Goal: Task Accomplishment & Management: Complete application form

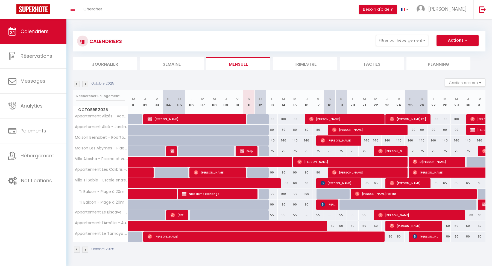
click at [86, 85] on img at bounding box center [85, 84] width 6 height 6
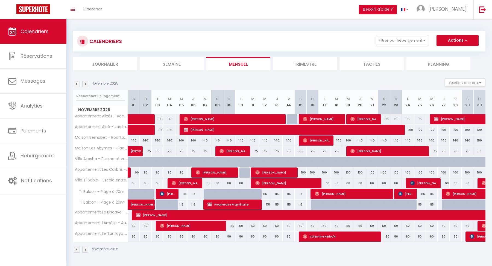
click at [86, 85] on img at bounding box center [85, 84] width 6 height 6
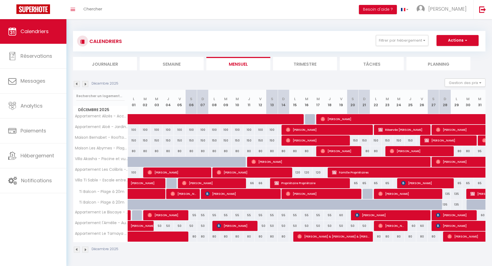
click at [86, 85] on img at bounding box center [85, 84] width 6 height 6
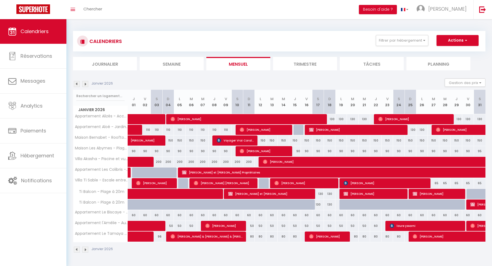
click at [86, 85] on img at bounding box center [85, 84] width 6 height 6
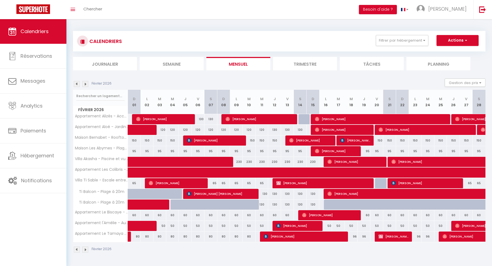
click at [86, 85] on img at bounding box center [85, 84] width 6 height 6
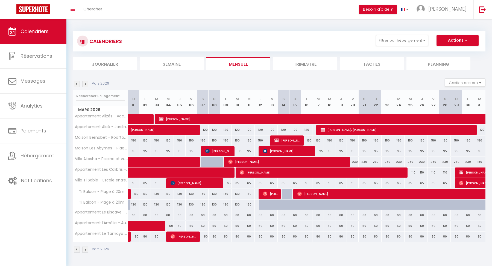
click at [86, 85] on img at bounding box center [85, 84] width 6 height 6
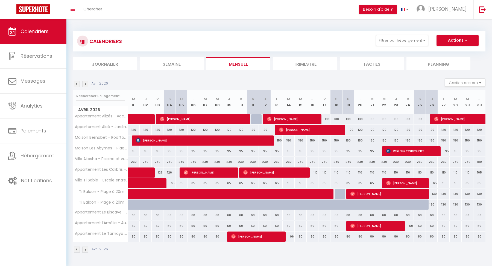
click at [86, 85] on img at bounding box center [85, 84] width 6 height 6
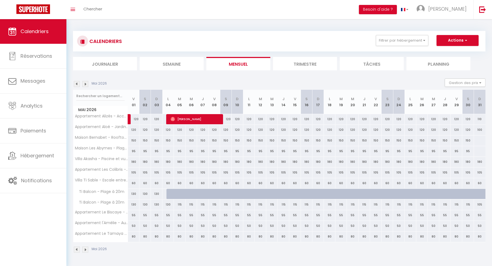
click at [86, 85] on img at bounding box center [85, 84] width 6 height 6
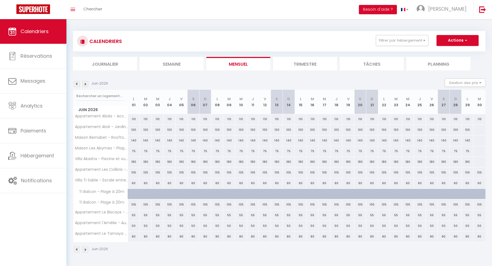
click at [86, 85] on img at bounding box center [85, 84] width 6 height 6
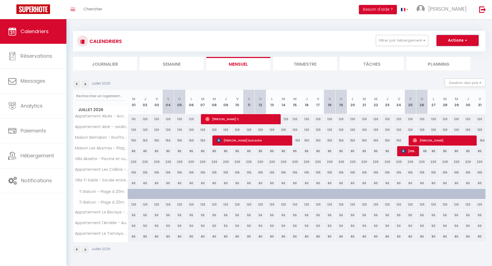
click at [451, 40] on button "Actions" at bounding box center [458, 40] width 42 height 11
click at [447, 54] on link "Nouvelle réservation" at bounding box center [452, 53] width 48 height 8
select select
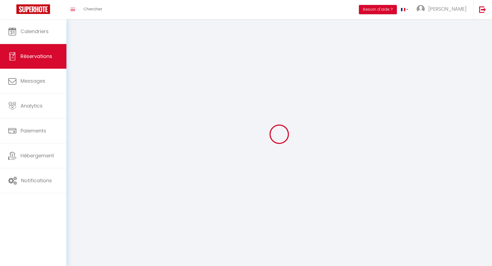
select select
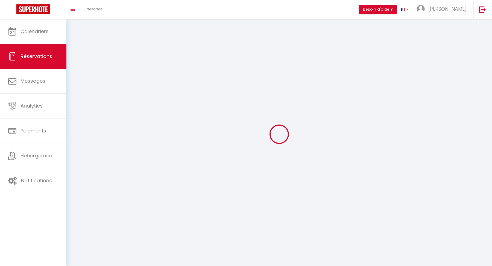
select select
checkbox input "false"
select select
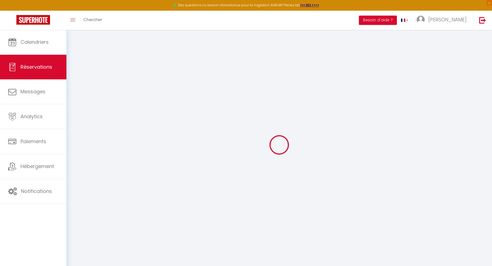
select select
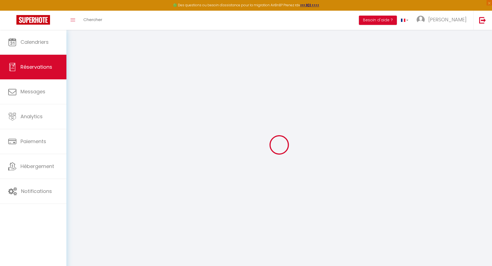
select select
checkbox input "false"
select select
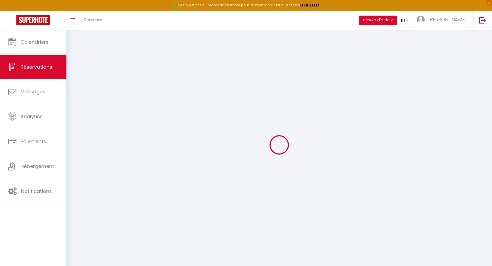
select select
checkbox input "false"
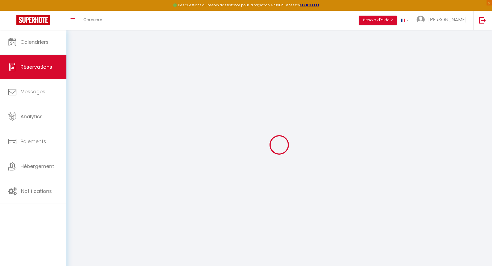
select select
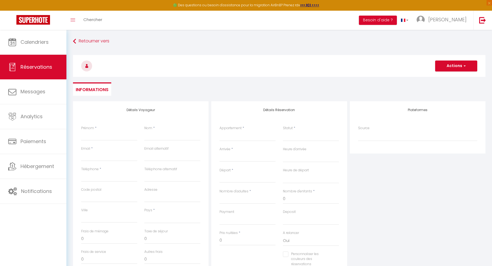
select select
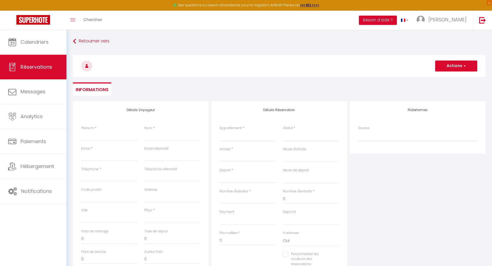
checkbox input "false"
select select
click at [98, 135] on input "Prénom" at bounding box center [109, 136] width 56 height 10
paste input "[PERSON_NAME]"
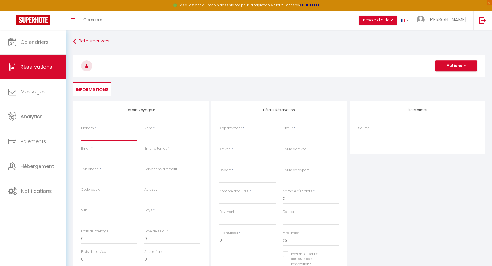
type input "[PERSON_NAME]"
select select
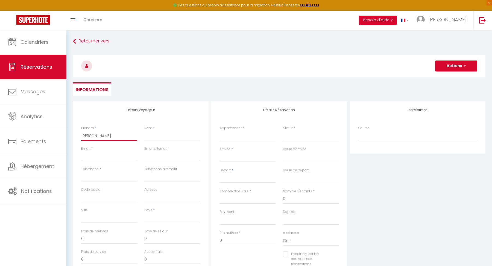
select select
checkbox input "false"
type input "[PERSON_NAME]"
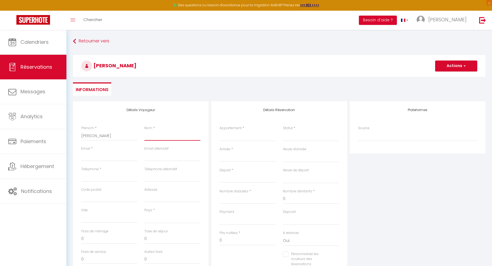
click at [157, 132] on input "Nom" at bounding box center [172, 136] width 56 height 10
paste input "Debruyere"
type input "Debruyere"
select select
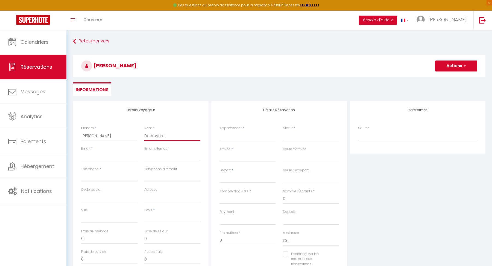
select select
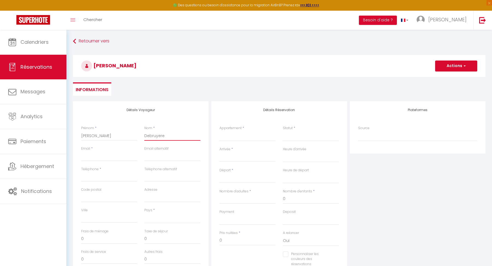
checkbox input "false"
type input "Debruyere"
click at [102, 156] on input "Email client" at bounding box center [109, 156] width 56 height 10
paste input "[EMAIL_ADDRESS][DOMAIN_NAME]"
type input "[EMAIL_ADDRESS][DOMAIN_NAME]"
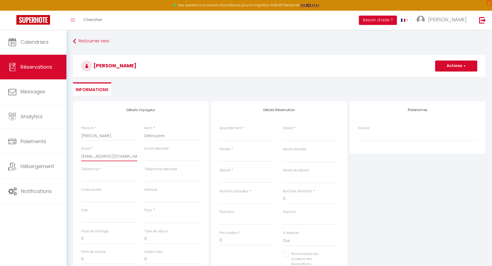
select select
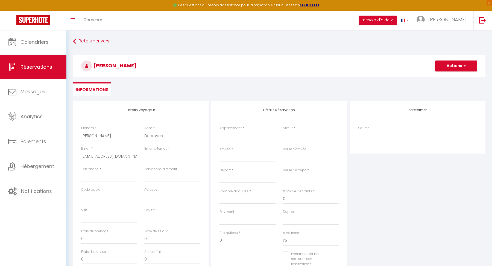
select select
checkbox input "false"
type input "[EMAIL_ADDRESS][DOMAIN_NAME]"
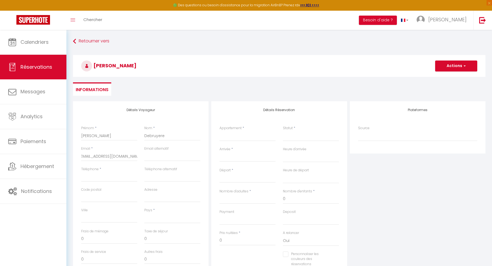
scroll to position [0, 0]
click at [91, 172] on input "Téléphone" at bounding box center [109, 177] width 56 height 10
paste input "[PHONE_NUMBER]"
type input "[PHONE_NUMBER]"
select select
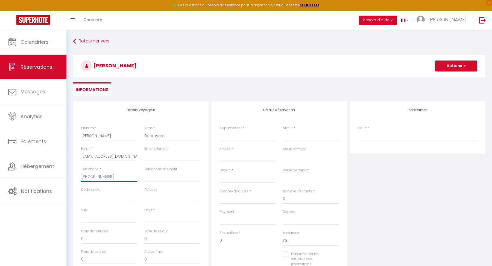
select select
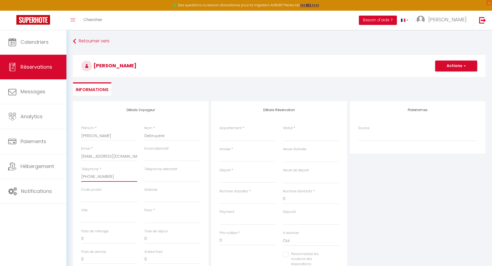
select select
checkbox input "false"
click at [86, 177] on input "[PHONE_NUMBER]" at bounding box center [109, 177] width 56 height 10
type input "[PHONE_NUMBER]"
select select
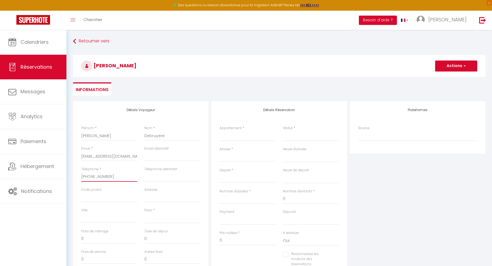
select select
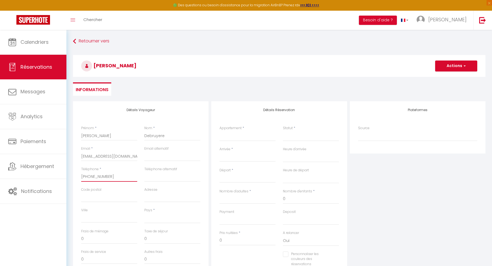
select select
checkbox input "false"
click at [91, 177] on input "[PHONE_NUMBER]" at bounding box center [109, 177] width 56 height 10
type input "076722.14.44"
select select
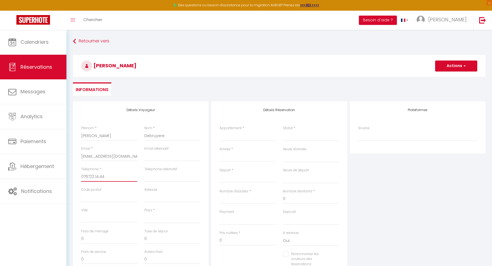
select select
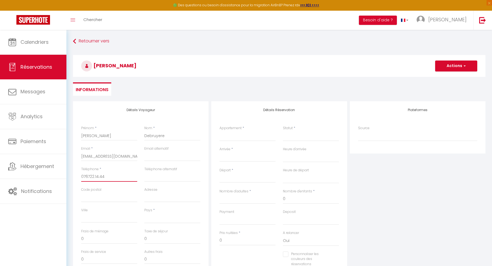
select select
checkbox input "false"
click at [95, 176] on input "076722.14.44" at bounding box center [109, 177] width 56 height 10
type input "07672214.44"
select select
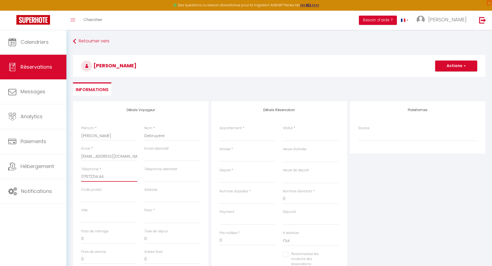
select select
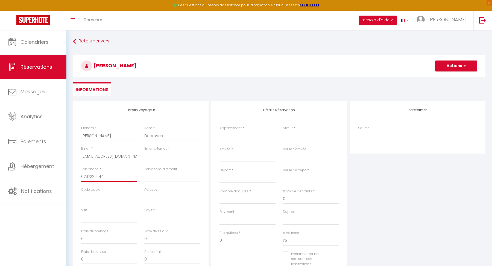
select select
checkbox input "false"
click at [100, 178] on input "07672214.44" at bounding box center [109, 177] width 56 height 10
type input "0767221444"
select select
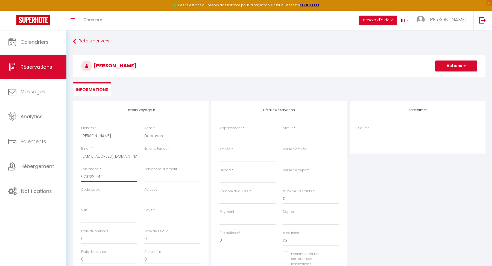
select select
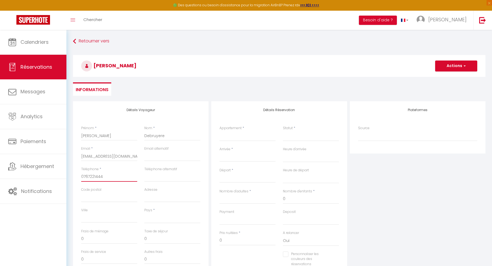
select select
checkbox input "false"
type input "0767221444"
click at [106, 196] on input "Code postal" at bounding box center [109, 197] width 56 height 10
paste input "93260"
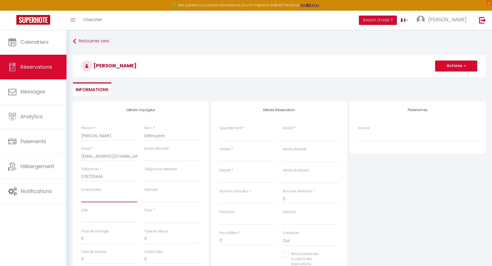
type input "93260"
select select
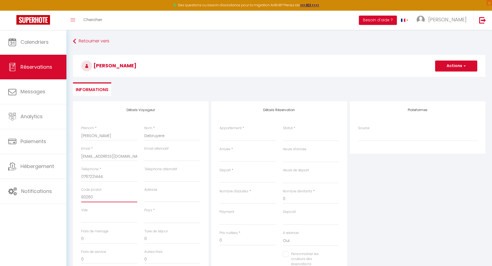
select select
checkbox input "false"
type input "93260"
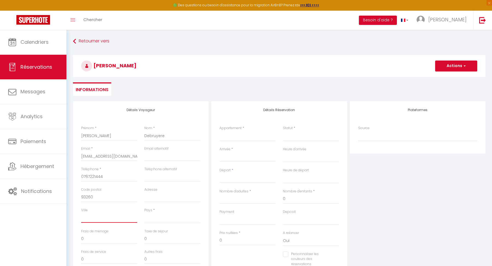
click at [95, 220] on input "Ville" at bounding box center [109, 218] width 56 height 10
type input "L"
select select
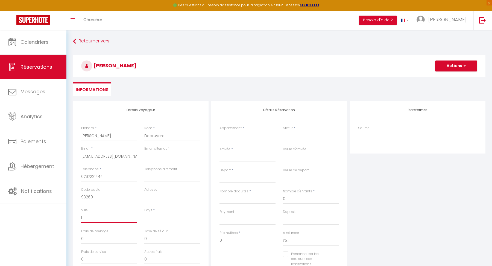
select select
checkbox input "false"
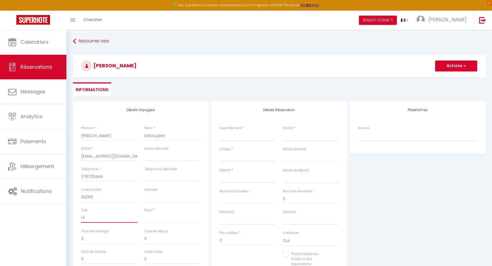
type input "LES"
select select
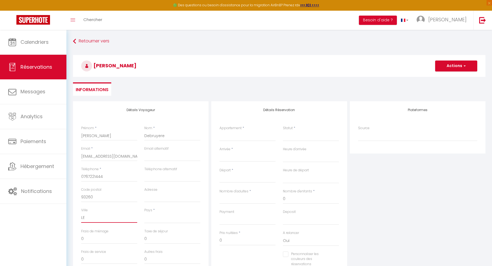
select select
checkbox input "false"
select select
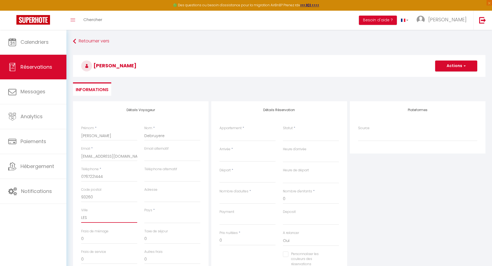
select select
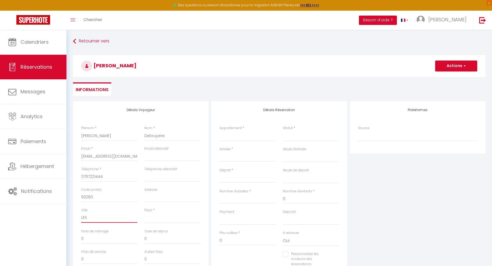
select select
checkbox input "false"
type input "LES"
select select
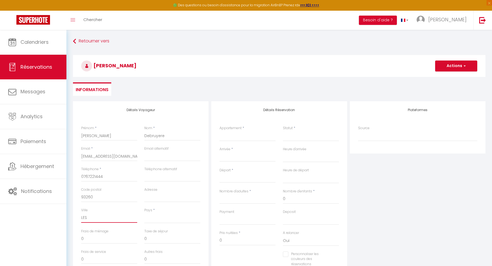
select select
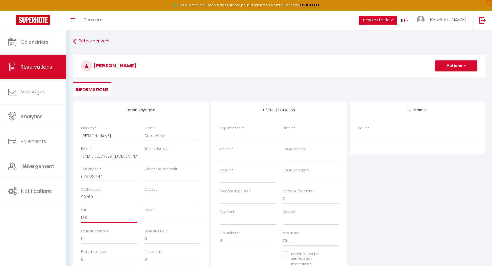
checkbox input "false"
type input "LES L"
select select
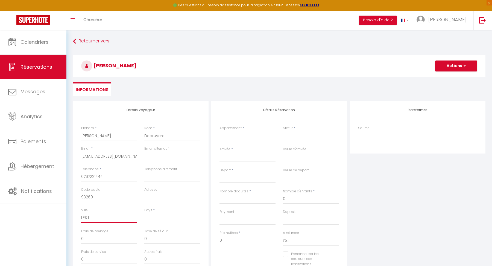
select select
checkbox input "false"
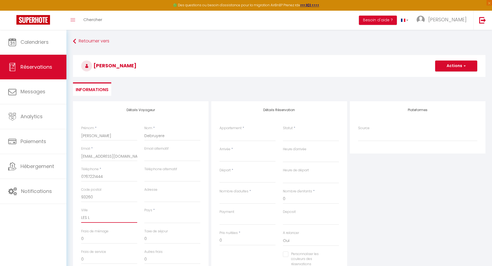
type input "[PERSON_NAME]"
select select
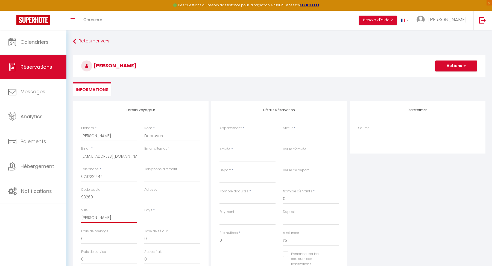
select select
checkbox input "false"
type input "LES LIL"
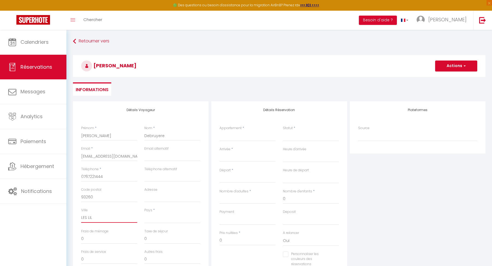
select select
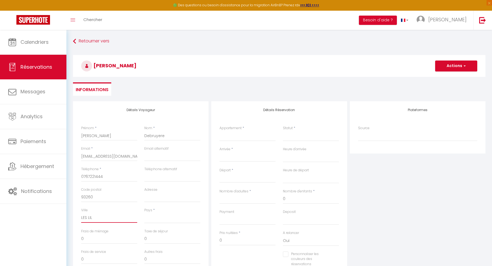
select select
checkbox input "false"
type input "LES [PERSON_NAME]"
select select
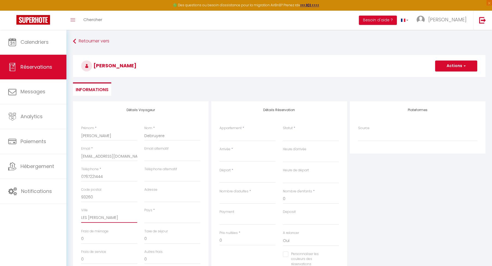
select select
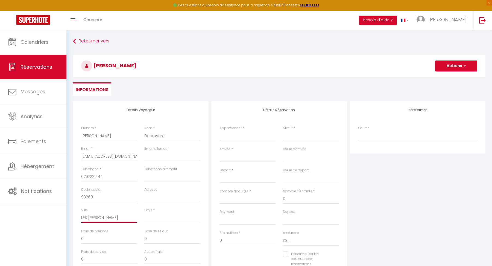
select select
checkbox input "false"
type input "LES LILAS"
select select
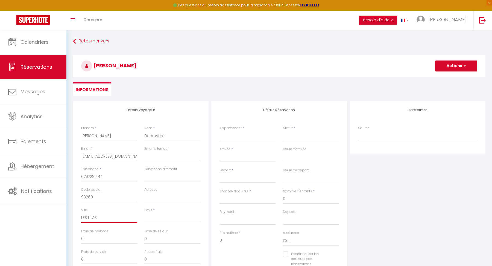
select select
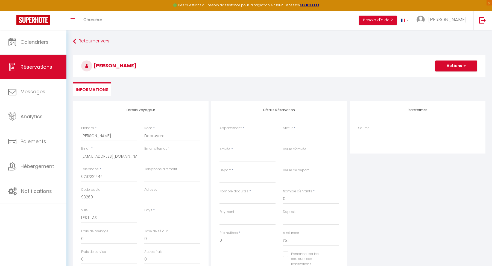
click at [156, 196] on input "Adresse" at bounding box center [172, 197] width 56 height 10
paste input "[STREET_ADDRESS]"
click at [154, 222] on select "[GEOGRAPHIC_DATA] [GEOGRAPHIC_DATA] [GEOGRAPHIC_DATA] [GEOGRAPHIC_DATA] [GEOGRA…" at bounding box center [172, 218] width 56 height 10
click at [144, 213] on select "[GEOGRAPHIC_DATA] [GEOGRAPHIC_DATA] [GEOGRAPHIC_DATA] [GEOGRAPHIC_DATA] [GEOGRA…" at bounding box center [172, 218] width 56 height 10
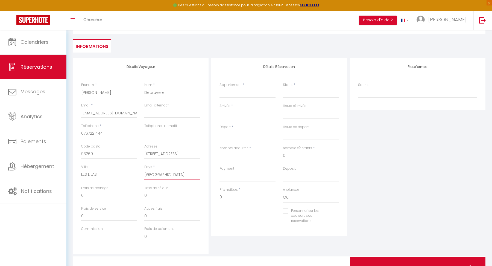
scroll to position [45, 0]
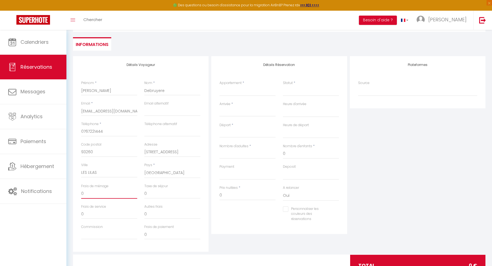
click at [98, 193] on input "0" at bounding box center [109, 194] width 56 height 10
click at [161, 195] on input "0" at bounding box center [172, 194] width 56 height 10
click at [233, 175] on select "OK KO" at bounding box center [248, 174] width 56 height 10
drag, startPoint x: 229, startPoint y: 196, endPoint x: 207, endPoint y: 195, distance: 22.7
click at [207, 195] on div "Détails Voyageur Prénom * [PERSON_NAME] Nom * Debruyere Email * [EMAIL_ADDRESS]…" at bounding box center [279, 154] width 415 height 196
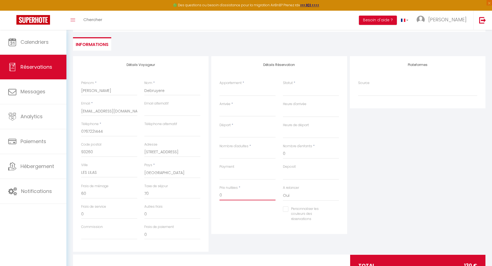
paste input "277"
click at [240, 156] on input "Nombre d'adultes" at bounding box center [248, 154] width 56 height 10
drag, startPoint x: 229, startPoint y: 194, endPoint x: 211, endPoint y: 194, distance: 18.6
click at [212, 194] on div "Détails Réservation Appartement * [GEOGRAPHIC_DATA] - Escale entre mer et natur…" at bounding box center [279, 145] width 136 height 178
paste input "277"
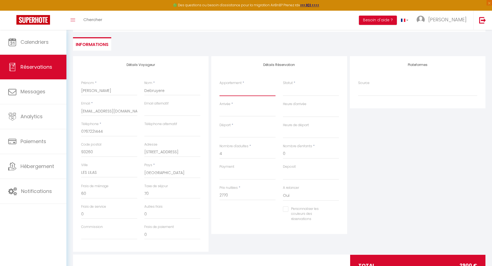
click at [244, 89] on select "Villa Ti Sable - Escale entre mer et nature Ti Balcon - Plage à 20m Appartement…" at bounding box center [248, 91] width 56 height 10
click at [220, 86] on select "Villa Ti Sable - Escale entre mer et nature Ti Balcon - Plage à 20m Appartement…" at bounding box center [248, 91] width 56 height 10
click at [239, 193] on input "0" at bounding box center [248, 195] width 56 height 10
click at [235, 110] on input "Arrivée" at bounding box center [248, 112] width 56 height 7
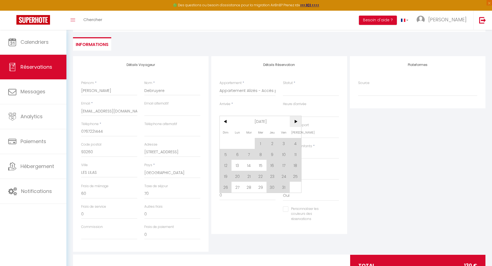
click at [297, 124] on span ">" at bounding box center [296, 121] width 12 height 11
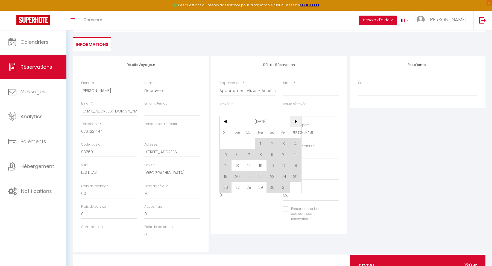
click at [297, 124] on span ">" at bounding box center [296, 121] width 12 height 11
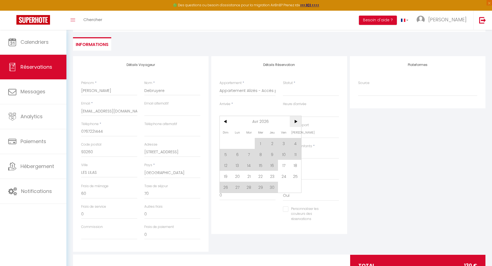
click at [297, 124] on span ">" at bounding box center [296, 121] width 12 height 11
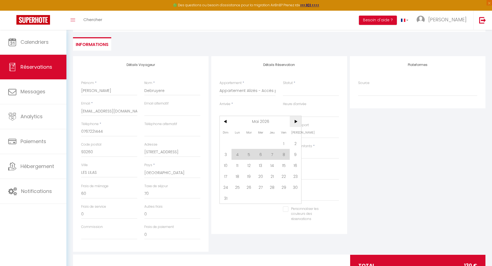
click at [297, 124] on span ">" at bounding box center [296, 121] width 12 height 11
click at [228, 120] on span "<" at bounding box center [226, 121] width 12 height 11
click at [226, 121] on span "<" at bounding box center [226, 121] width 12 height 11
click at [298, 176] on span "25" at bounding box center [296, 176] width 12 height 11
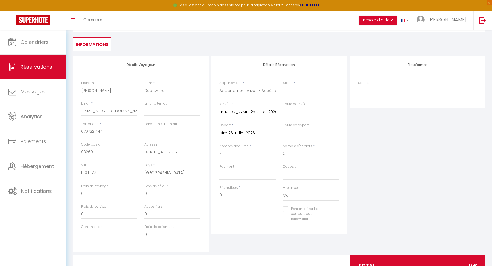
click at [239, 132] on input "Dim 26 Juillet 2026" at bounding box center [248, 133] width 56 height 7
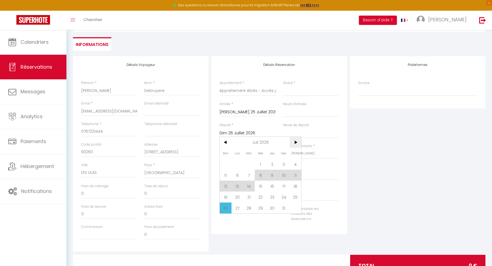
click at [298, 141] on span ">" at bounding box center [296, 142] width 12 height 11
click at [293, 196] on span "22" at bounding box center [296, 196] width 12 height 11
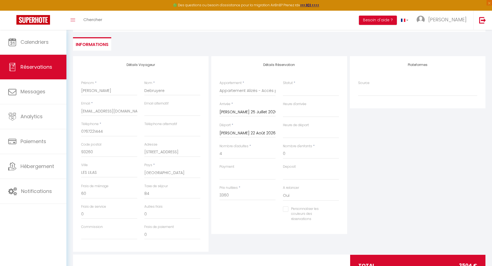
click at [294, 100] on div "Statut * Confirmé Non Confirmé Annulé Annulé par le voyageur No Show Request" at bounding box center [310, 90] width 63 height 21
click at [293, 91] on select "Confirmé Non Confirmé [PERSON_NAME] par le voyageur No Show Request" at bounding box center [311, 91] width 56 height 10
click at [283, 86] on select "Confirmé Non Confirmé [PERSON_NAME] par le voyageur No Show Request" at bounding box center [311, 91] width 56 height 10
drag, startPoint x: 232, startPoint y: 194, endPoint x: 212, endPoint y: 194, distance: 20.0
click at [212, 194] on div "Détails Réservation Appartement * [GEOGRAPHIC_DATA] - Escale entre mer et natur…" at bounding box center [279, 145] width 136 height 178
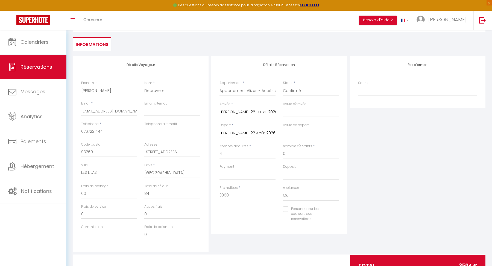
paste input "277"
click at [427, 210] on div "Plateformes Source Direct [DOMAIN_NAME] [DOMAIN_NAME] Chalet montagne Expedia G…" at bounding box center [418, 154] width 138 height 196
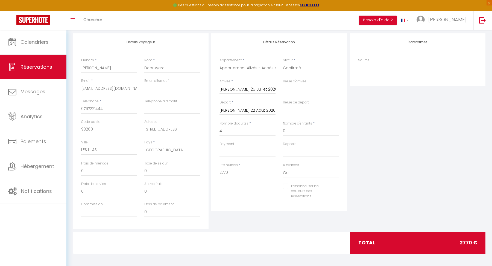
scroll to position [69, 0]
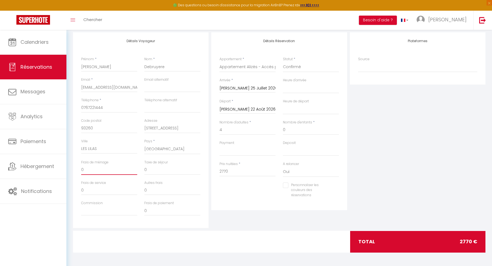
drag, startPoint x: 94, startPoint y: 172, endPoint x: 74, endPoint y: 171, distance: 19.7
click at [74, 171] on div "Détails Voyageur Prénom * [PERSON_NAME] Nom * Debruyere Email * [EMAIL_ADDRESS]…" at bounding box center [141, 130] width 136 height 196
drag, startPoint x: 153, startPoint y: 169, endPoint x: 142, endPoint y: 169, distance: 10.7
click at [143, 169] on div "Taxe de séjour 0" at bounding box center [172, 170] width 63 height 21
click at [394, 195] on div "Plateformes Source Direct [DOMAIN_NAME] [DOMAIN_NAME] Chalet montagne Expedia G…" at bounding box center [418, 130] width 138 height 196
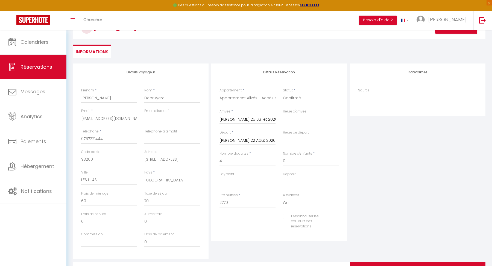
scroll to position [0, 0]
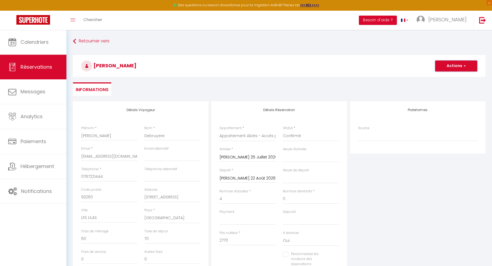
click at [452, 65] on button "Actions" at bounding box center [456, 65] width 42 height 11
click at [446, 78] on link "Enregistrer" at bounding box center [450, 77] width 43 height 7
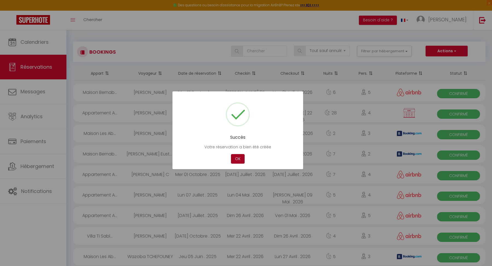
click at [242, 161] on button "OK" at bounding box center [238, 159] width 14 height 10
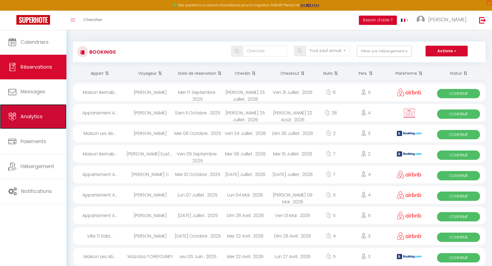
click at [46, 114] on link "Analytics" at bounding box center [33, 116] width 66 height 25
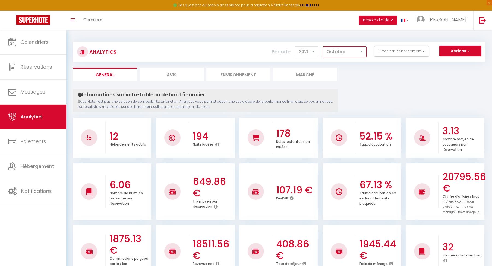
click at [337, 54] on select "[PERSON_NAME] Mars [PERSON_NAME] Juin Juillet Août Septembre Octobre Novembre D…" at bounding box center [345, 51] width 44 height 11
click at [312, 51] on select "2014 2015 2016 2017 2018 2019 2020 2021 2022 2023 2024 2025 2026 2027" at bounding box center [307, 51] width 24 height 11
click at [295, 46] on select "2014 2015 2016 2017 2018 2019 2020 2021 2022 2023 2024 2025 2026 2027" at bounding box center [307, 51] width 24 height 11
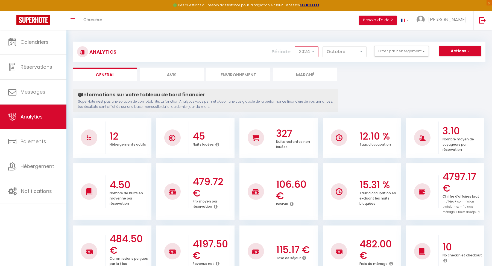
click at [315, 52] on select "2014 2015 2016 2017 2018 2019 2020 2021 2022 2023 2024 2025 2026 2027" at bounding box center [307, 51] width 24 height 11
click at [295, 46] on select "2014 2015 2016 2017 2018 2019 2020 2021 2022 2023 2024 2025 2026 2027" at bounding box center [307, 51] width 24 height 11
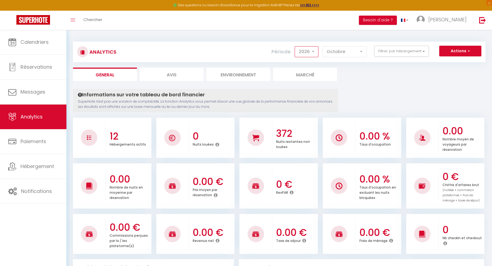
click at [311, 51] on select "2014 2015 2016 2017 2018 2019 2020 2021 2022 2023 2024 2025 2026 2027" at bounding box center [307, 51] width 24 height 11
click at [295, 46] on select "2014 2015 2016 2017 2018 2019 2020 2021 2022 2023 2024 2025 2026 2027" at bounding box center [307, 51] width 24 height 11
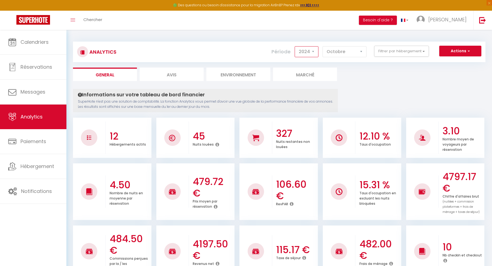
click at [313, 50] on select "2014 2015 2016 2017 2018 2019 2020 2021 2022 2023 2024 2025 2026 2027" at bounding box center [307, 51] width 24 height 11
click at [295, 46] on select "2014 2015 2016 2017 2018 2019 2020 2021 2022 2023 2024 2025 2026 2027" at bounding box center [307, 51] width 24 height 11
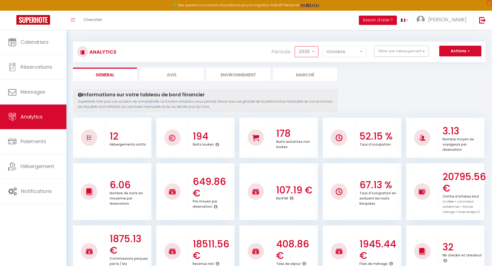
click at [312, 50] on select "2014 2015 2016 2017 2018 2019 2020 2021 2022 2023 2024 2025 2026 2027" at bounding box center [307, 51] width 24 height 11
click at [295, 46] on select "2014 2015 2016 2017 2018 2019 2020 2021 2022 2023 2024 2025 2026 2027" at bounding box center [307, 51] width 24 height 11
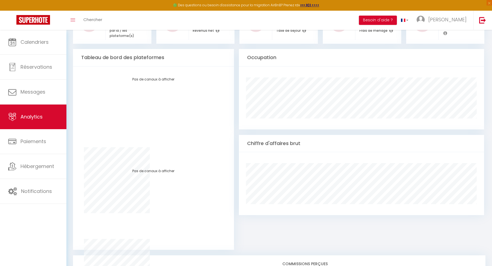
scroll to position [413, 0]
